Goal: Find specific page/section: Find specific page/section

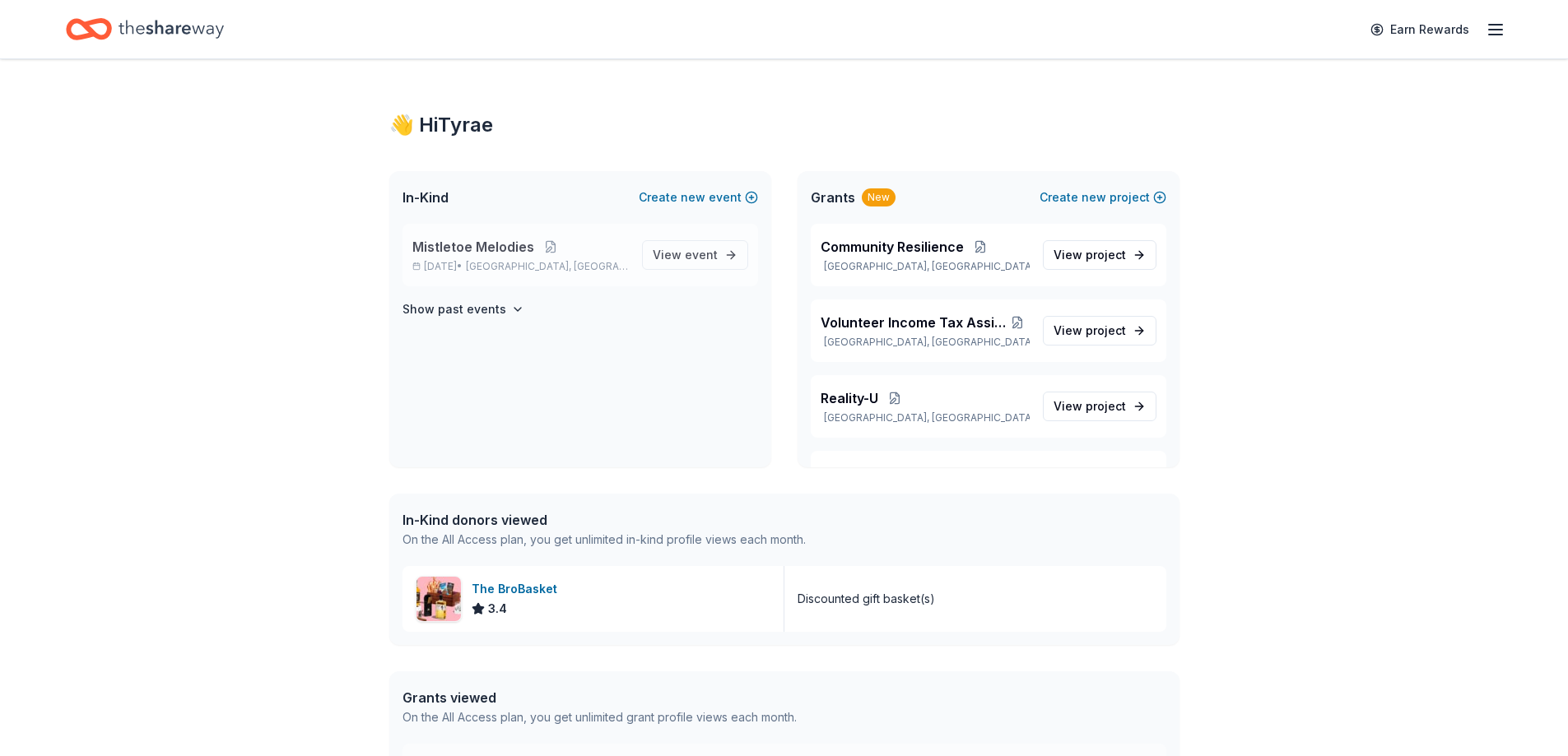
click at [518, 258] on div "Mistletoe Melodies Dec 19, 2025 • Bavaria, KS" at bounding box center [521, 255] width 217 height 36
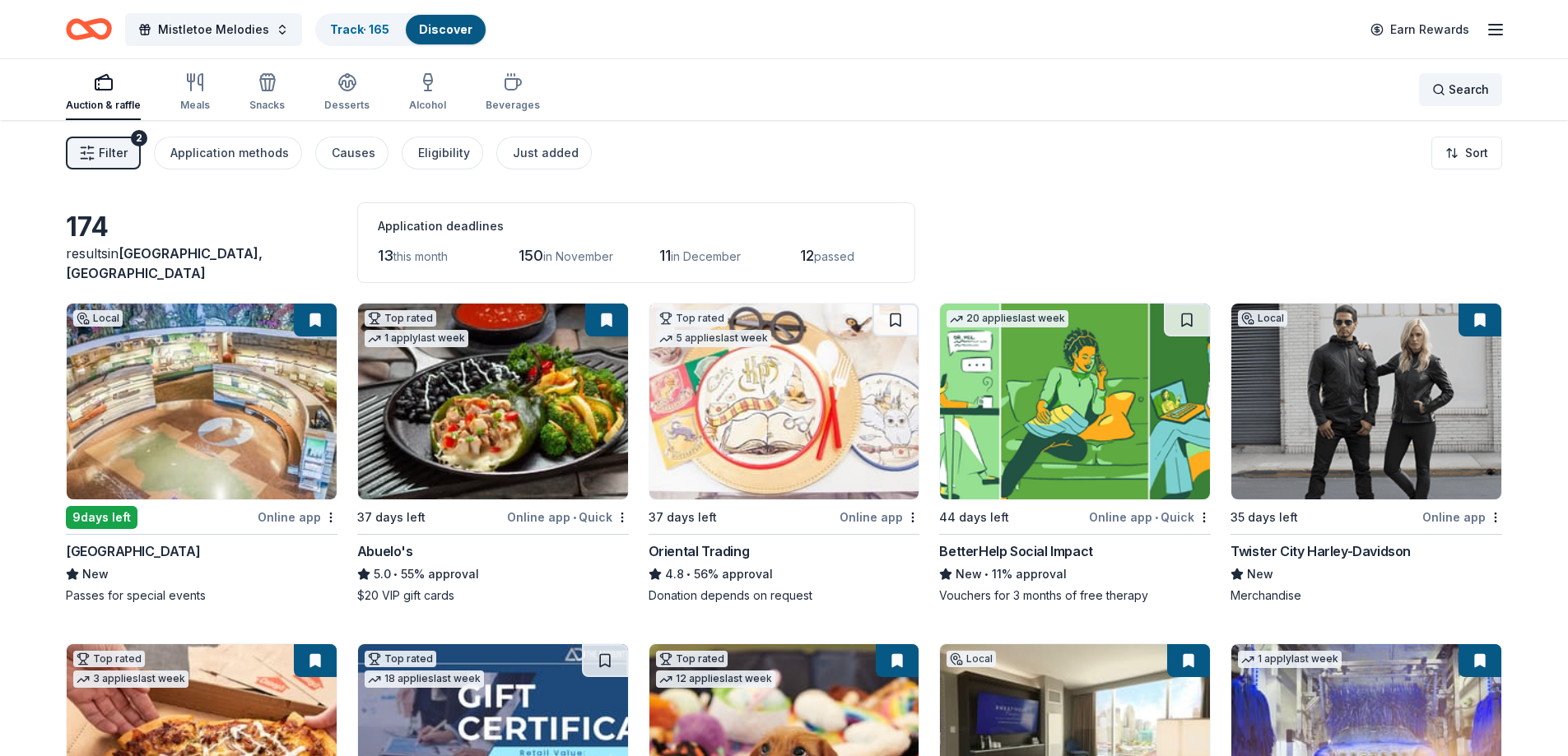
click at [1441, 89] on div "Search" at bounding box center [1461, 89] width 57 height 20
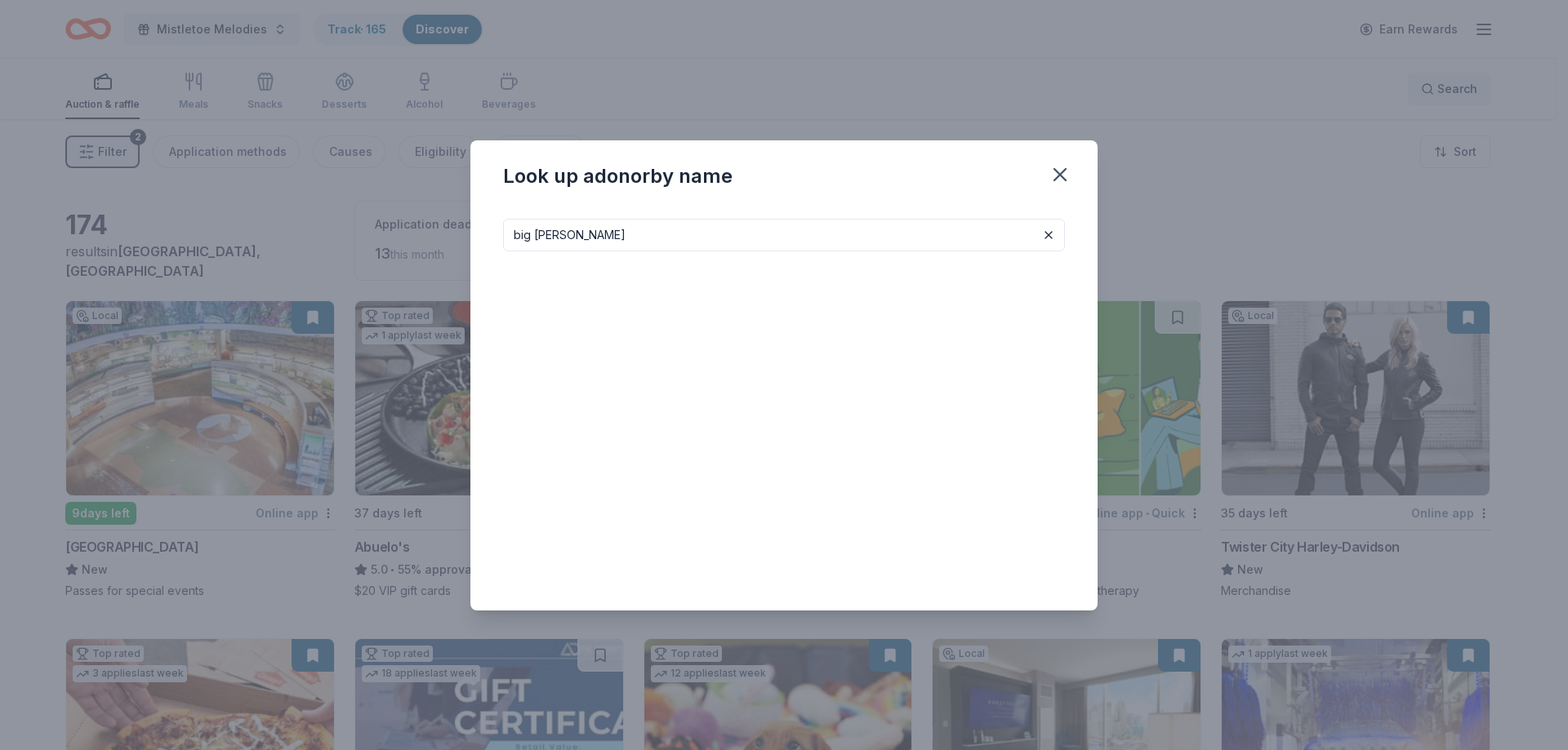
type input "big agnes"
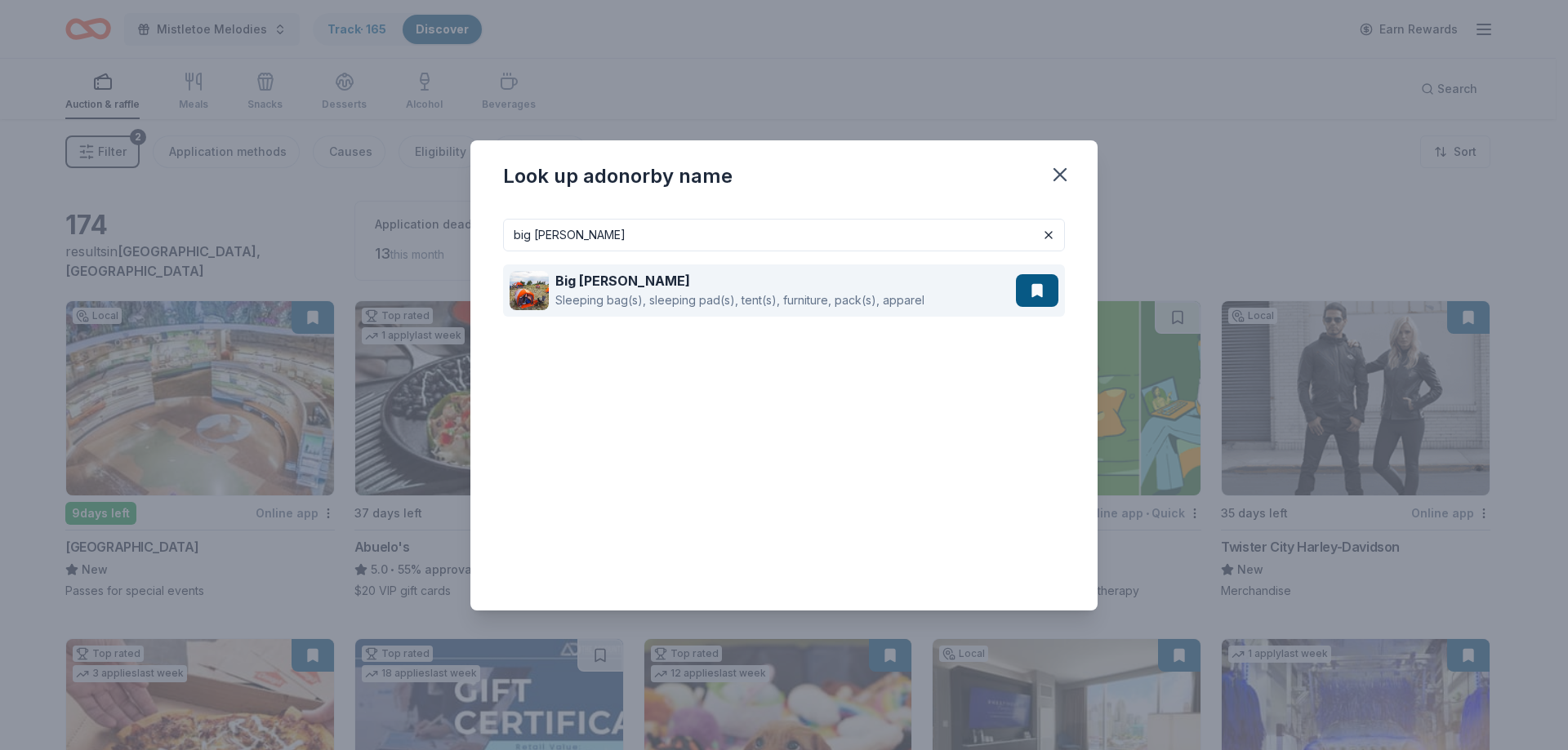
click at [704, 295] on div "Sleeping bag(s), sleeping pad(s), tent(s), furniture, pack(s), apparel" at bounding box center [739, 300] width 369 height 20
